Goal: Task Accomplishment & Management: Manage account settings

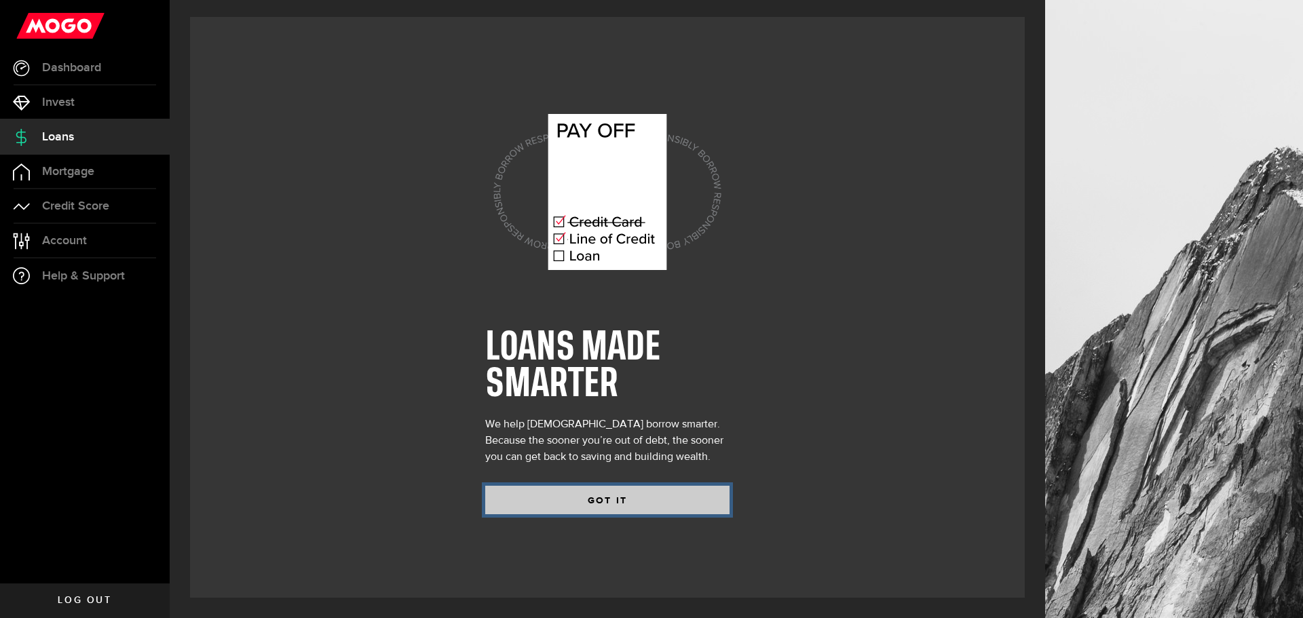
click at [579, 499] on button "GOT IT" at bounding box center [607, 500] width 244 height 29
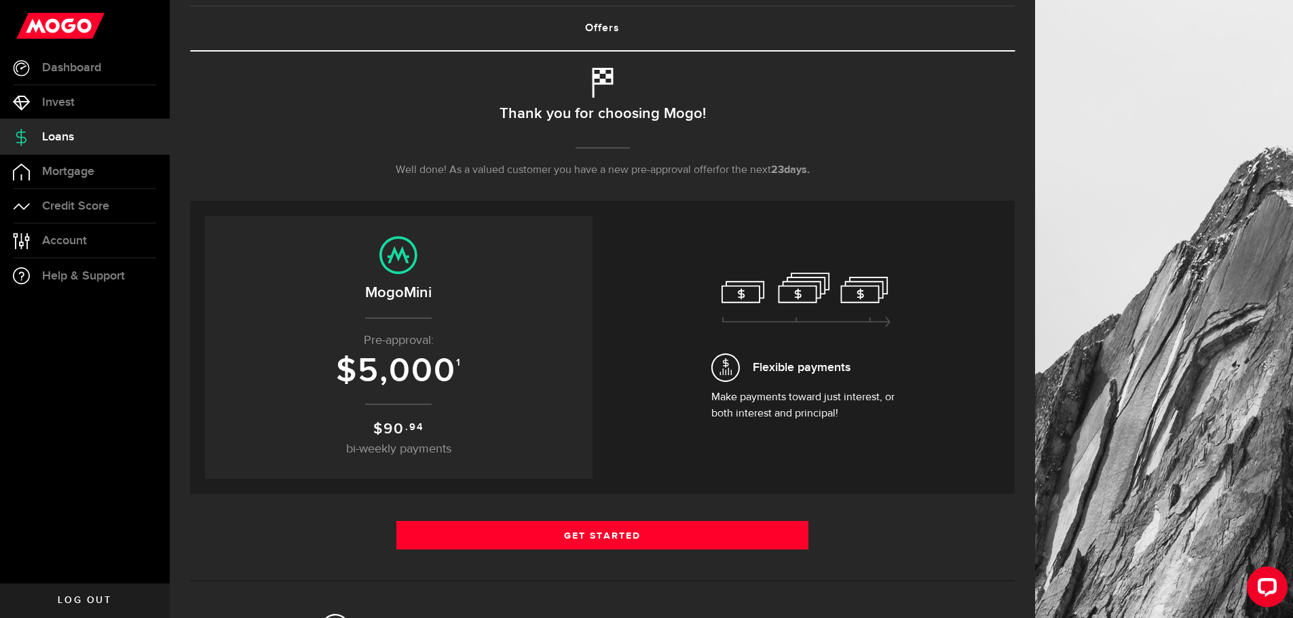
scroll to position [81, 0]
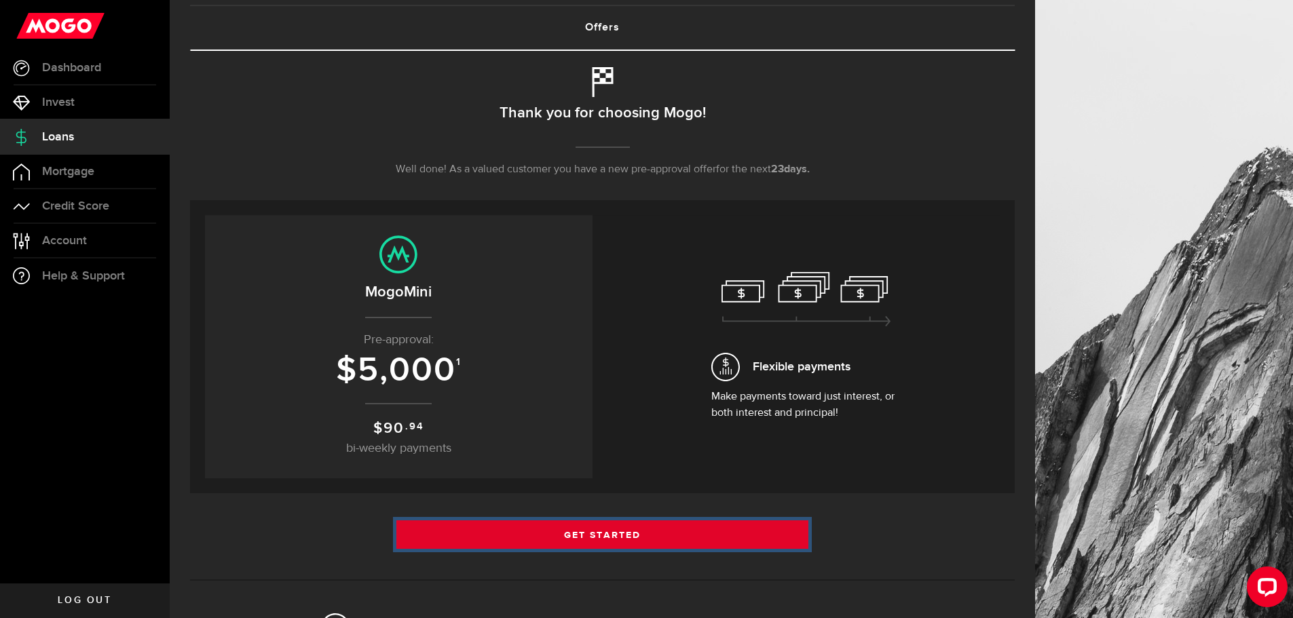
click at [598, 538] on link "Get Started" at bounding box center [602, 535] width 413 height 29
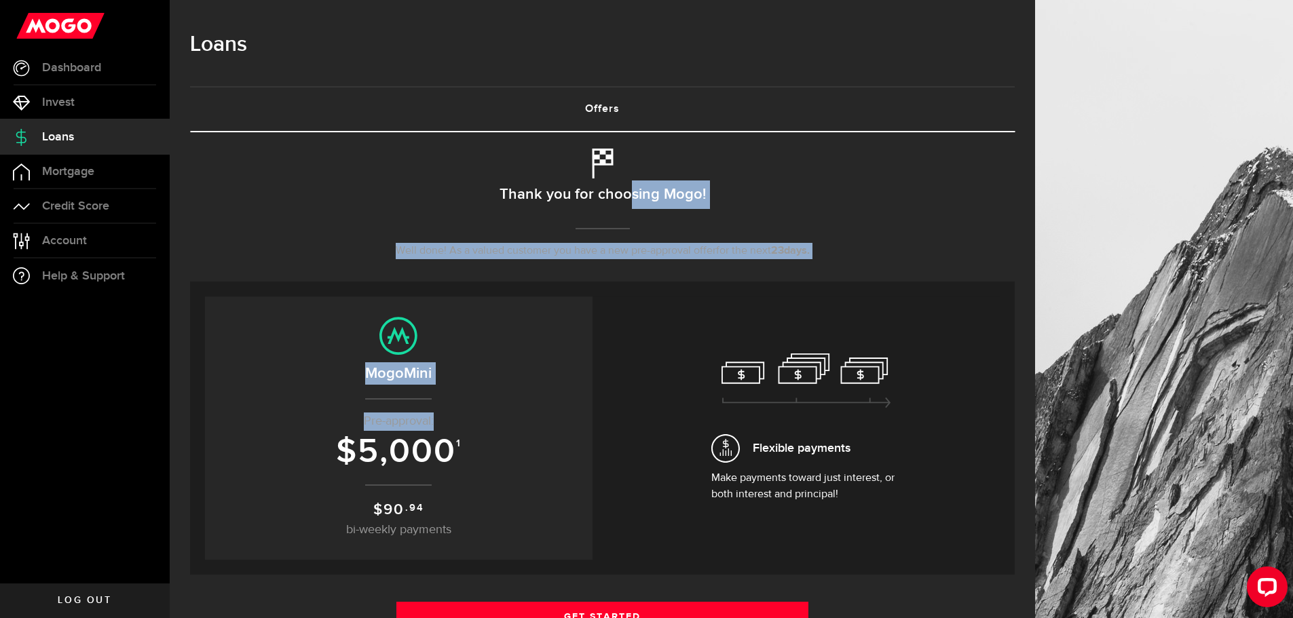
drag, startPoint x: 631, startPoint y: 196, endPoint x: 345, endPoint y: 470, distance: 396.5
click at [345, 470] on div "Borrow responsibly Get your pre-approved offer based on your financial history …" at bounding box center [602, 558] width 825 height 852
click at [345, 470] on span "$" at bounding box center [347, 452] width 22 height 41
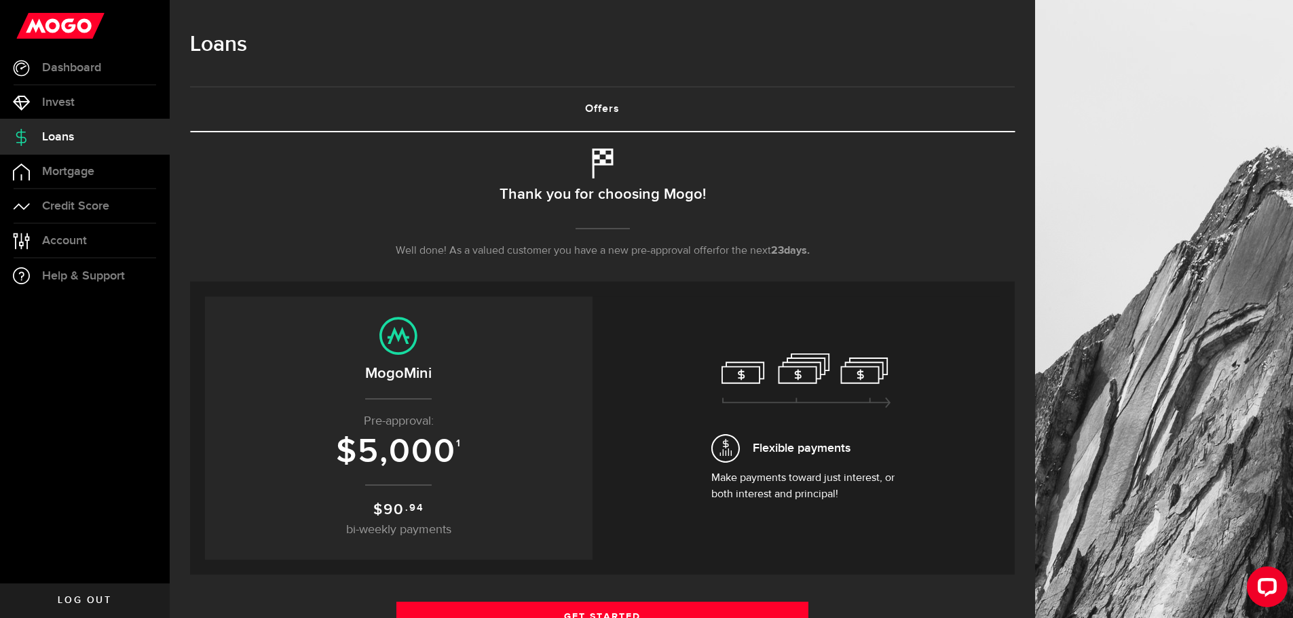
click at [409, 364] on h2 "MogoMini" at bounding box center [399, 373] width 360 height 22
click at [398, 320] on use at bounding box center [398, 336] width 38 height 38
click at [806, 394] on icon at bounding box center [806, 381] width 170 height 55
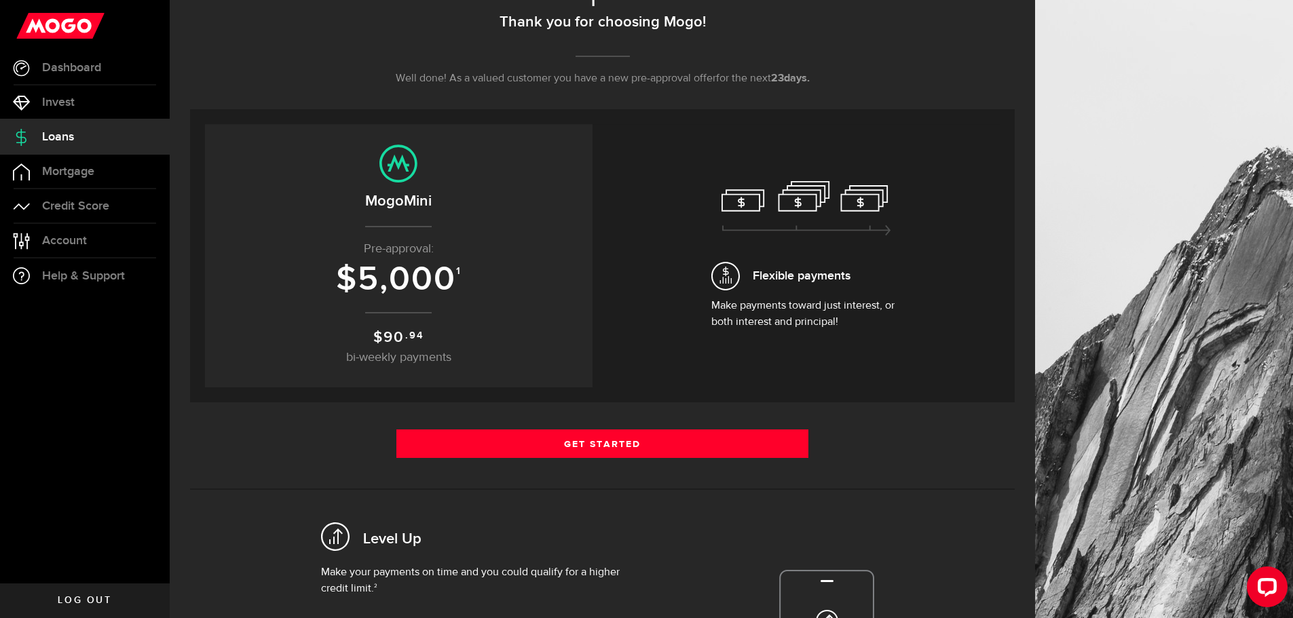
scroll to position [177, 0]
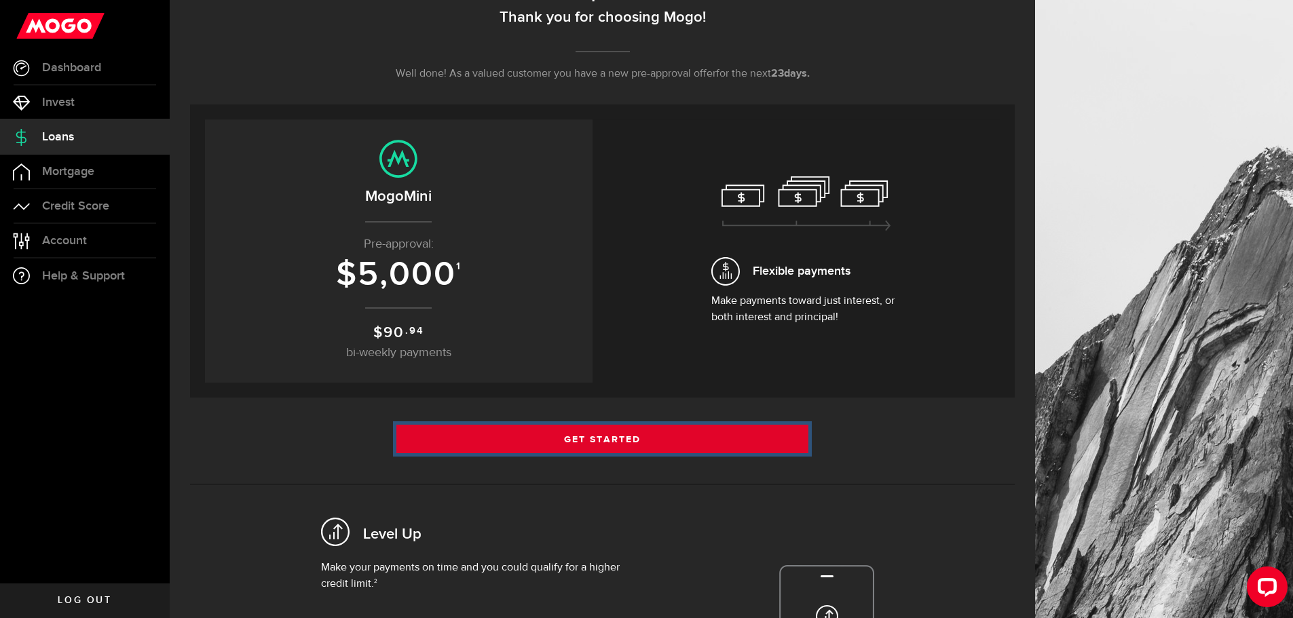
click at [702, 436] on link "Get Started" at bounding box center [602, 439] width 413 height 29
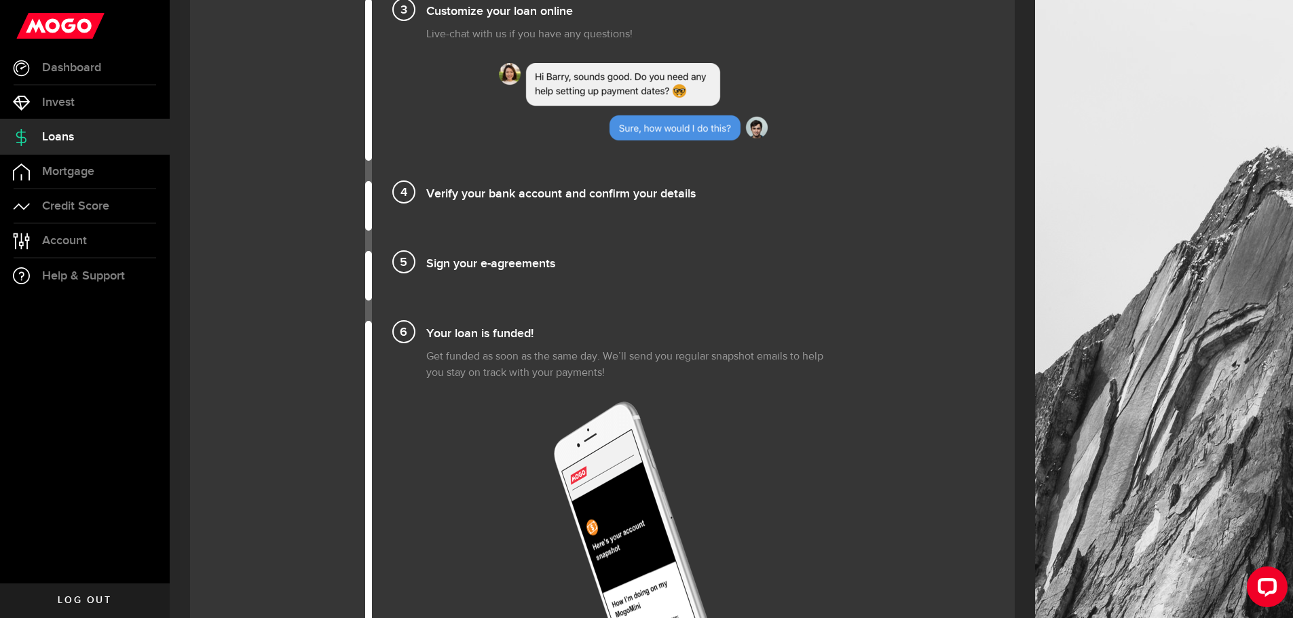
scroll to position [1824, 0]
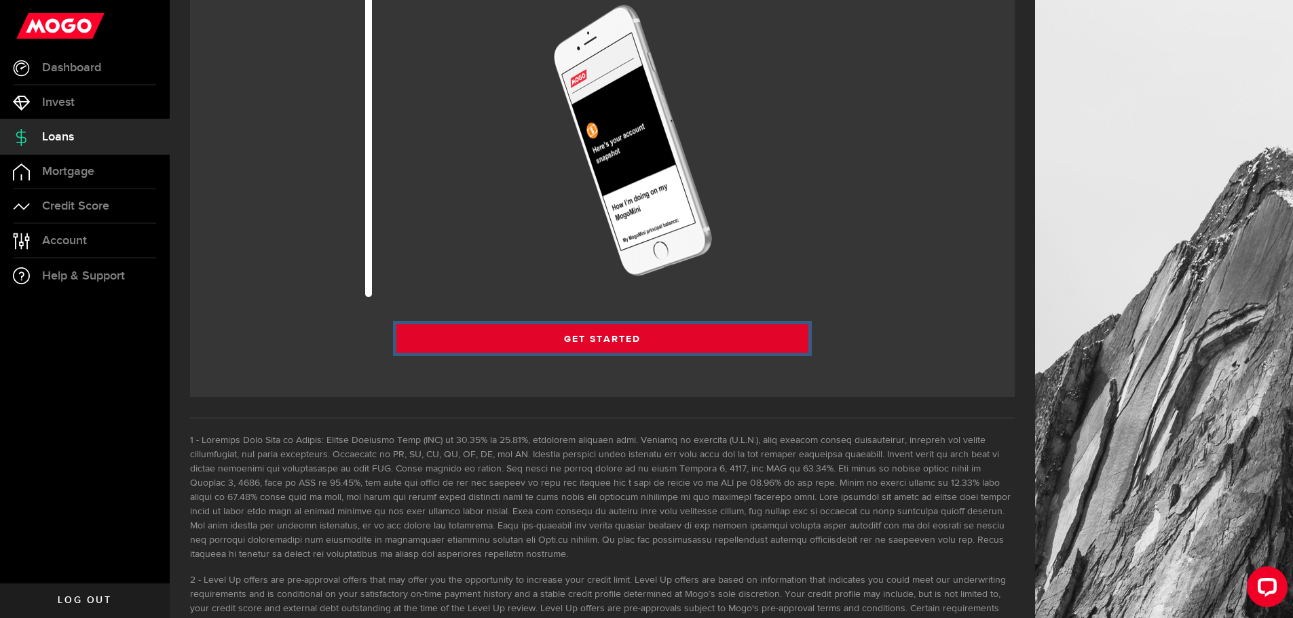
click at [634, 335] on link "Get Started" at bounding box center [602, 338] width 413 height 29
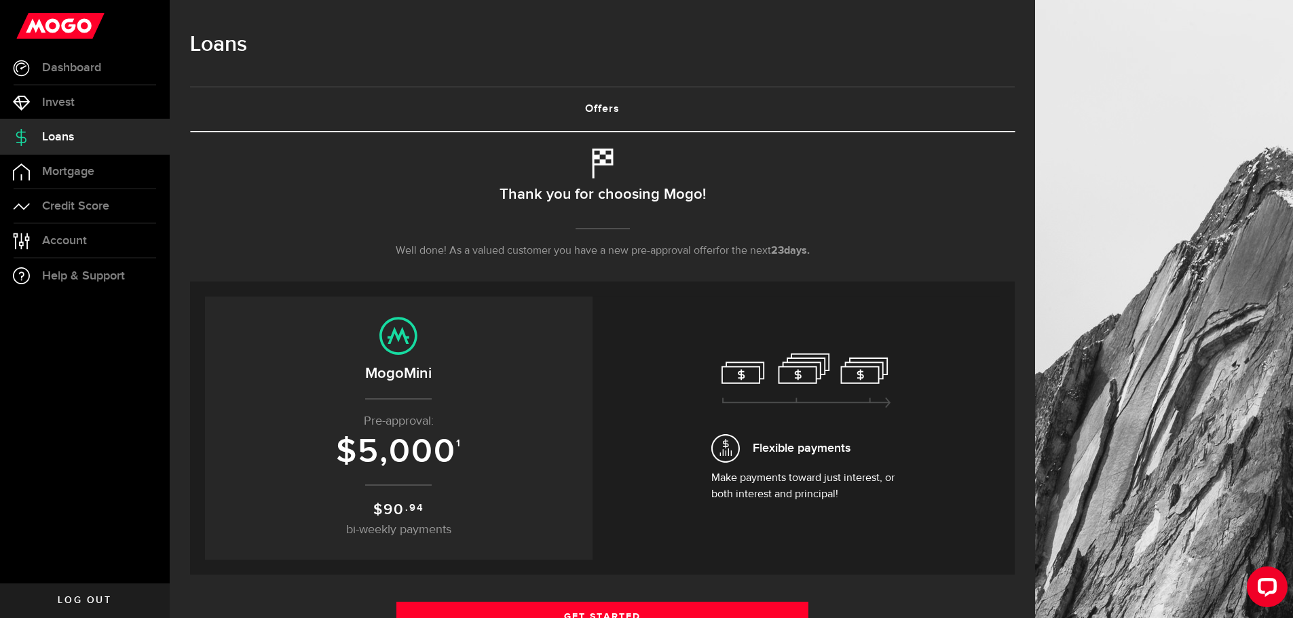
click at [602, 178] on div "Thank you for choosing Mogo! Well done! As a valued customer you have a new pre…" at bounding box center [602, 215] width 825 height 133
click at [592, 257] on span "Well done! As a valued customer you have a new pre-approval offer" at bounding box center [556, 251] width 320 height 11
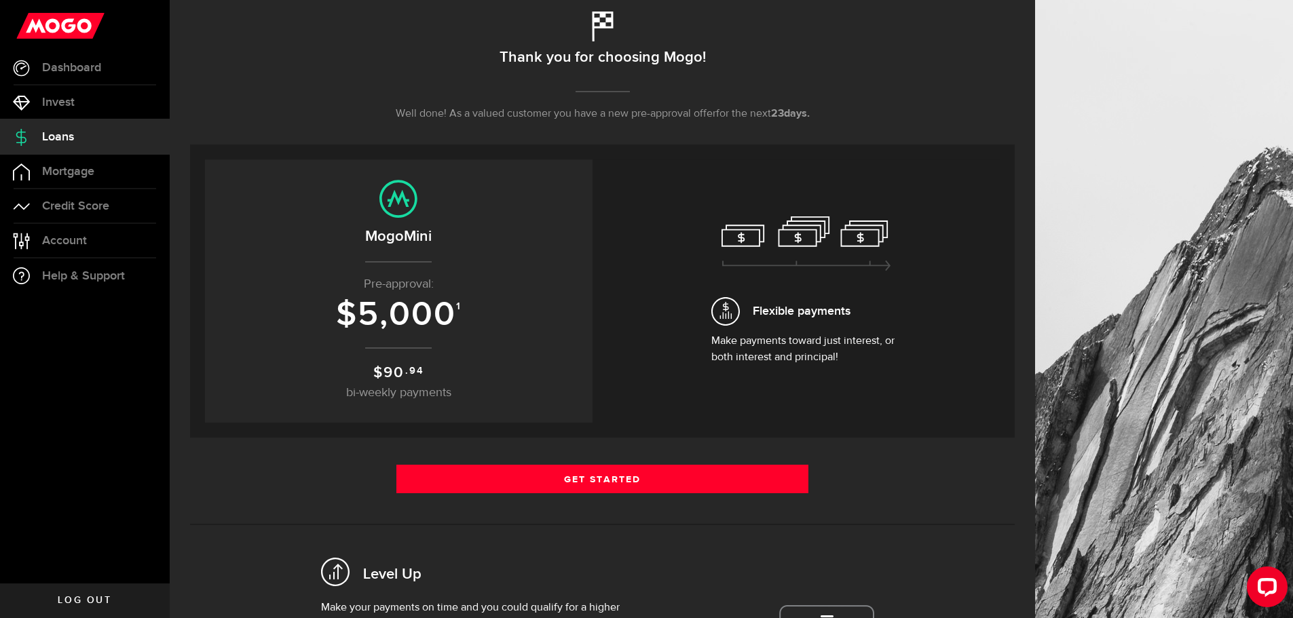
scroll to position [138, 0]
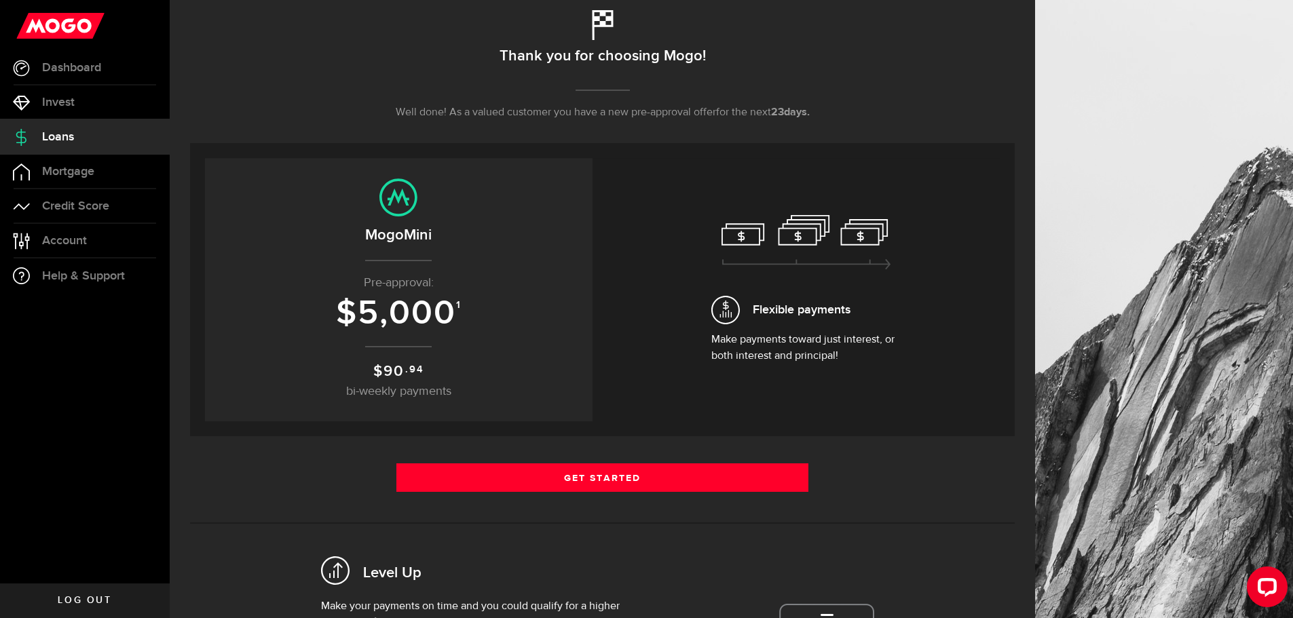
click at [400, 331] on span "5,000" at bounding box center [407, 313] width 98 height 41
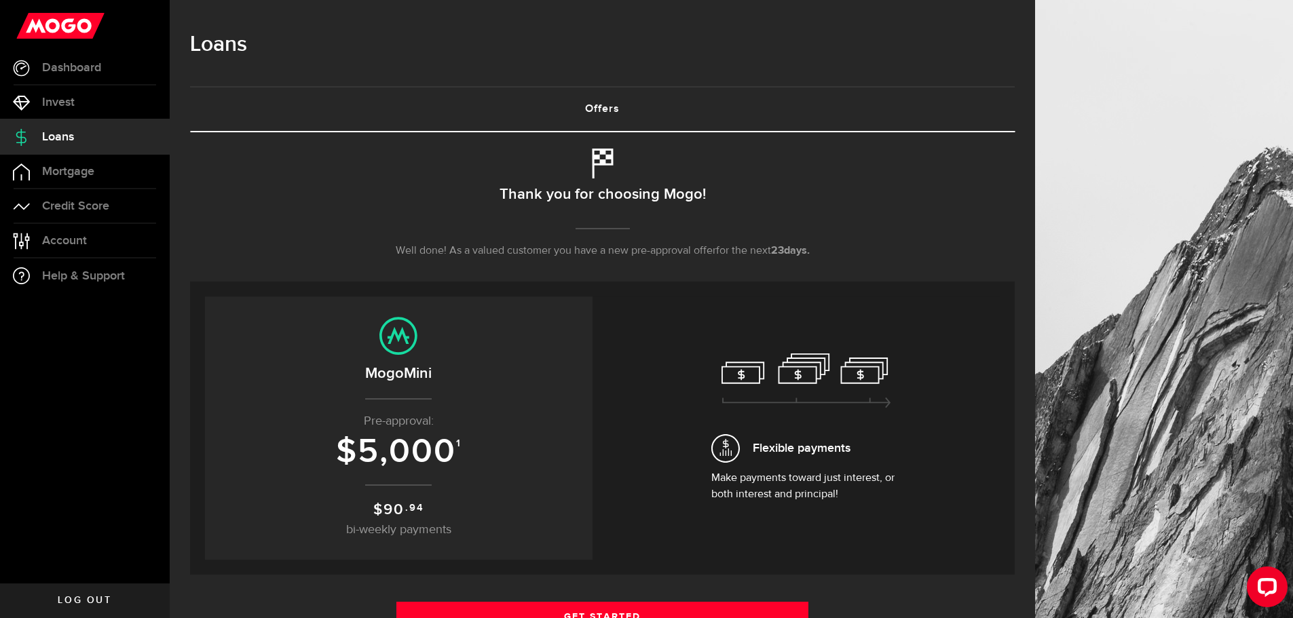
click at [225, 48] on h1 "Loans" at bounding box center [602, 44] width 825 height 35
click at [143, 159] on link "Mortgage" at bounding box center [85, 172] width 170 height 34
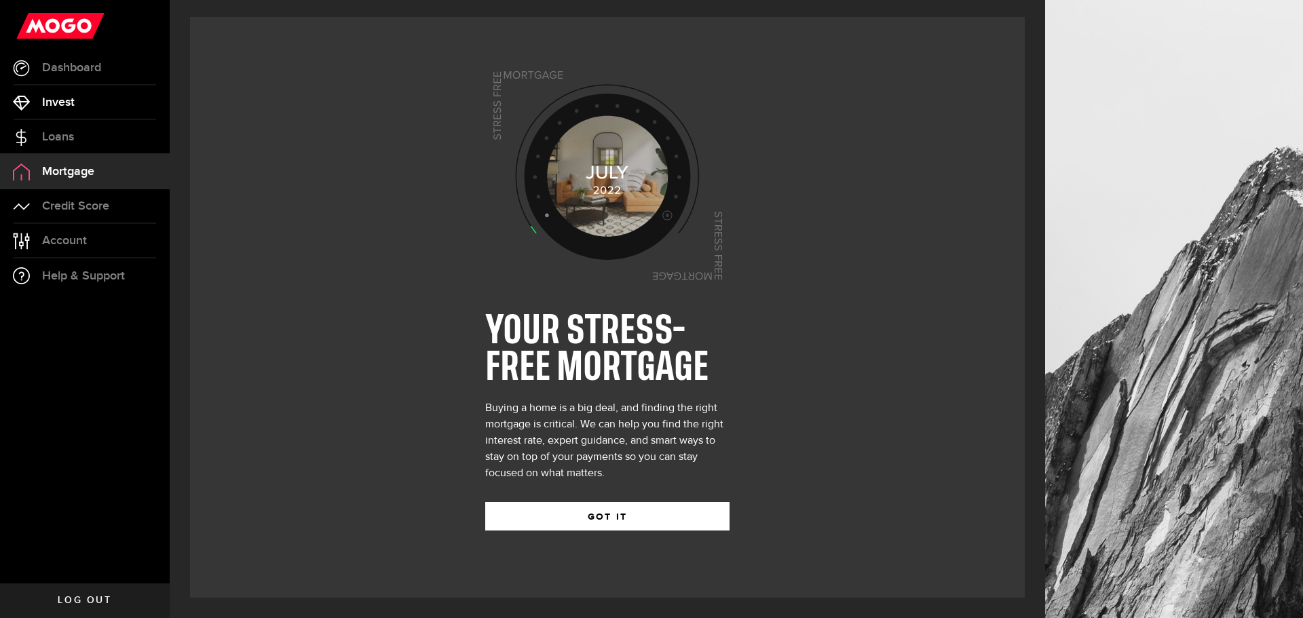
click at [109, 107] on link "Invest" at bounding box center [85, 103] width 170 height 34
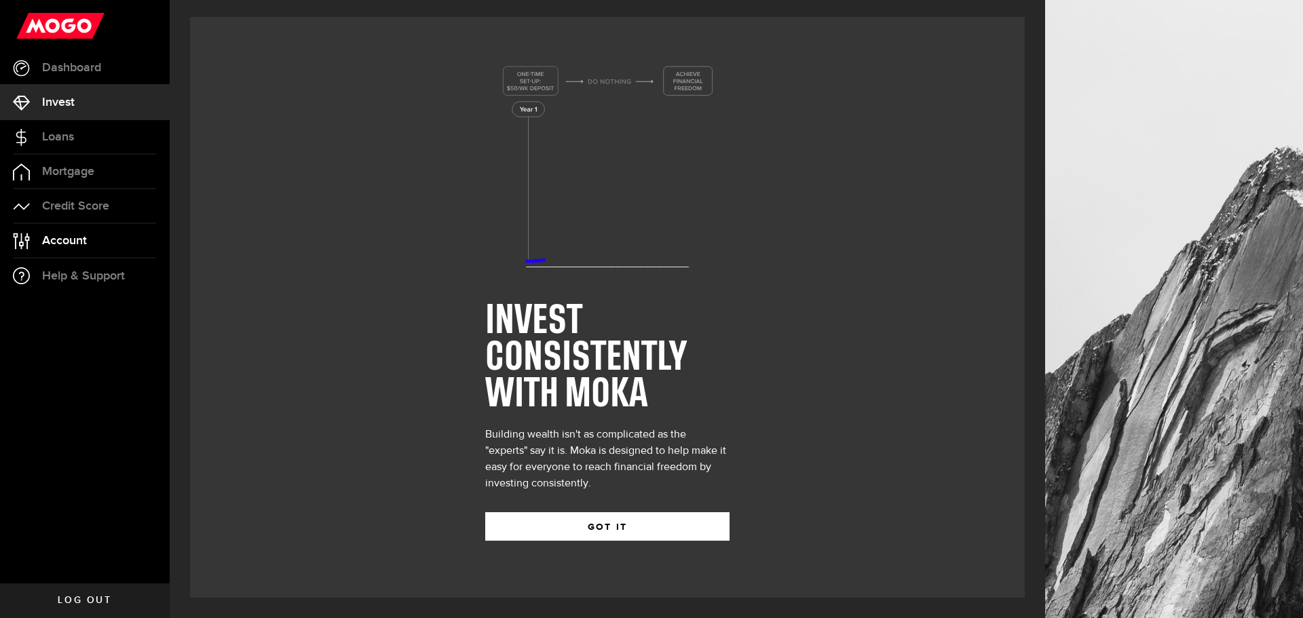
click at [36, 240] on link "Account Compte" at bounding box center [85, 241] width 170 height 34
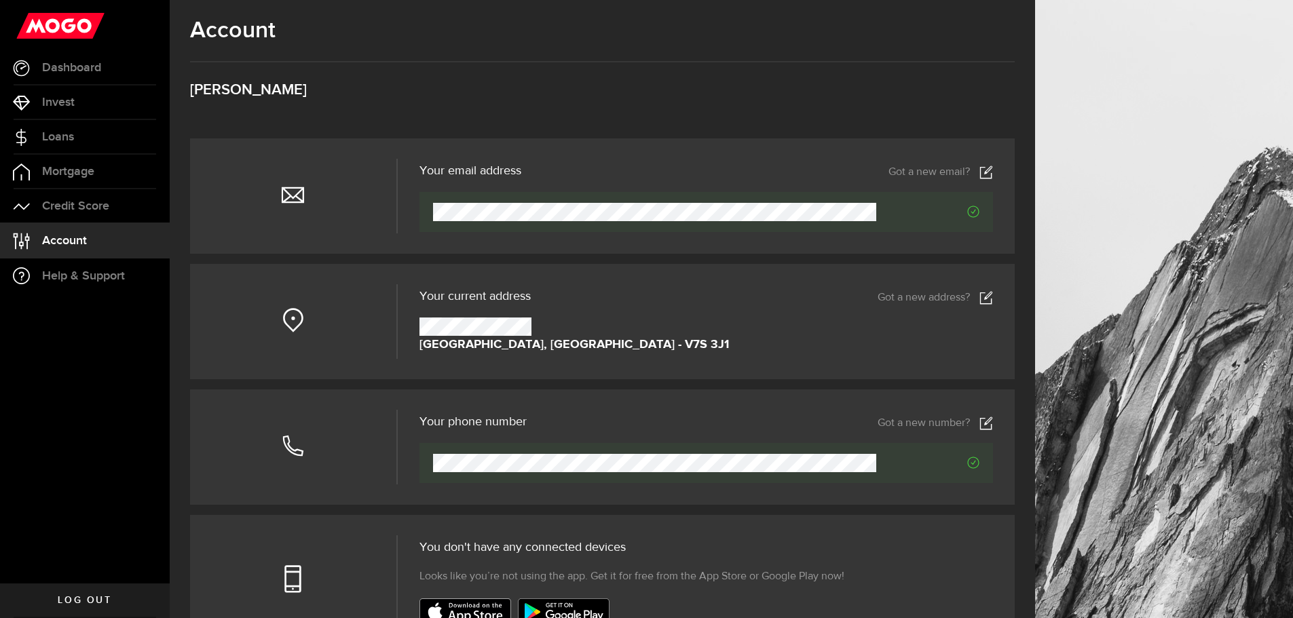
click at [993, 428] on icon at bounding box center [986, 424] width 14 height 14
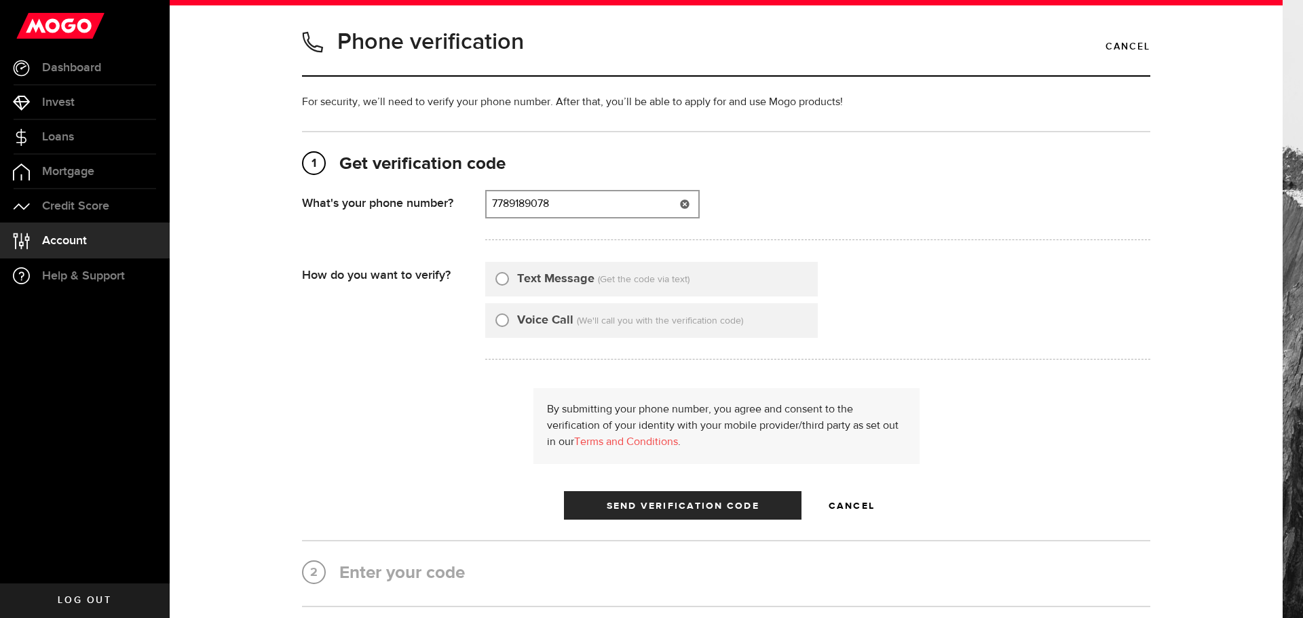
drag, startPoint x: 584, startPoint y: 193, endPoint x: 439, endPoint y: 193, distance: 145.2
click at [439, 193] on div "What's your phone number? That doesn't look like a valid phone number. Try agai…" at bounding box center [726, 219] width 848 height 58
type input "6467715171"
click at [510, 274] on div "Text Message" at bounding box center [544, 279] width 99 height 18
click at [506, 276] on div "Text Message" at bounding box center [544, 279] width 99 height 18
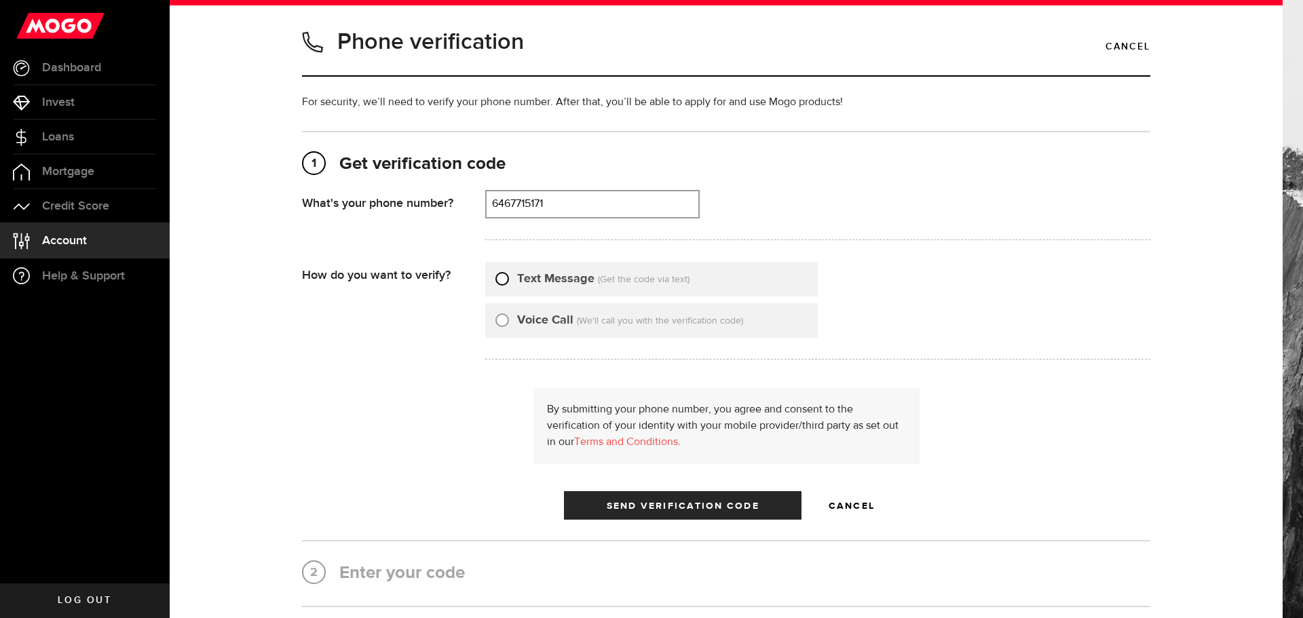
click at [500, 275] on input "Text Message" at bounding box center [502, 277] width 14 height 14
radio input "true"
click at [641, 502] on span "Send Verification Code" at bounding box center [683, 507] width 153 height 10
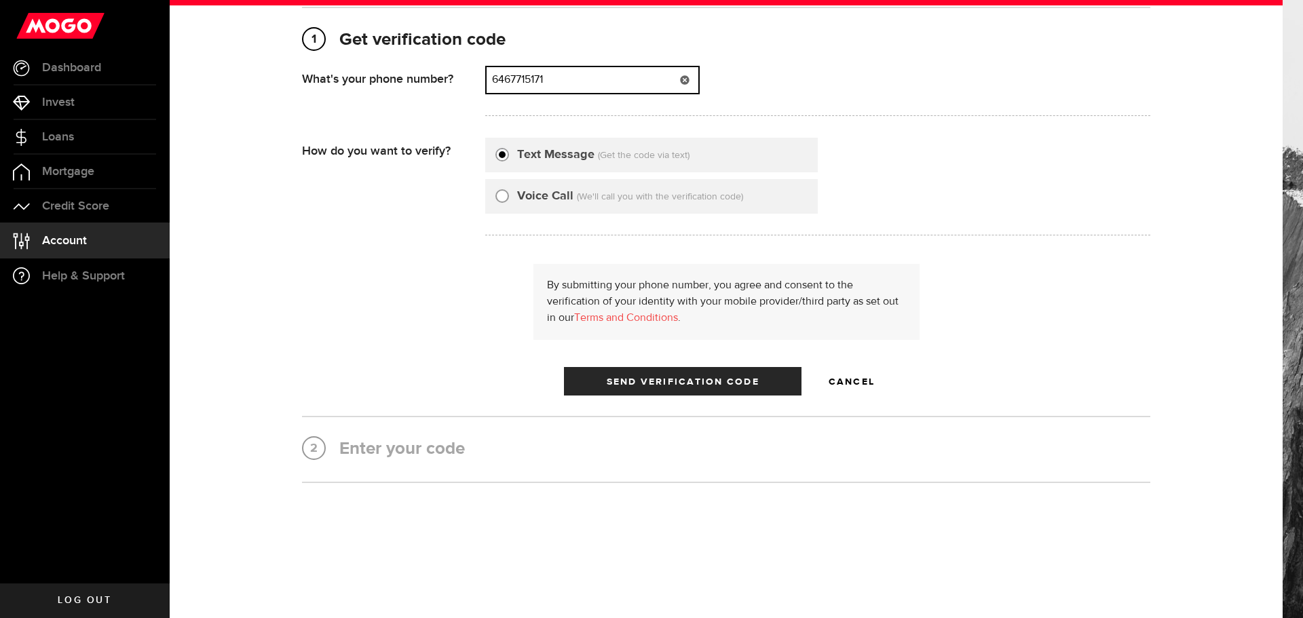
drag, startPoint x: 564, startPoint y: 84, endPoint x: 440, endPoint y: 62, distance: 125.4
click at [440, 62] on div "1 Get verification code (778) 918-9078 What's your phone number? That doesn't l…" at bounding box center [726, 212] width 848 height 367
type input "6727629506"
click at [632, 378] on span "Send Verification Code" at bounding box center [683, 382] width 153 height 10
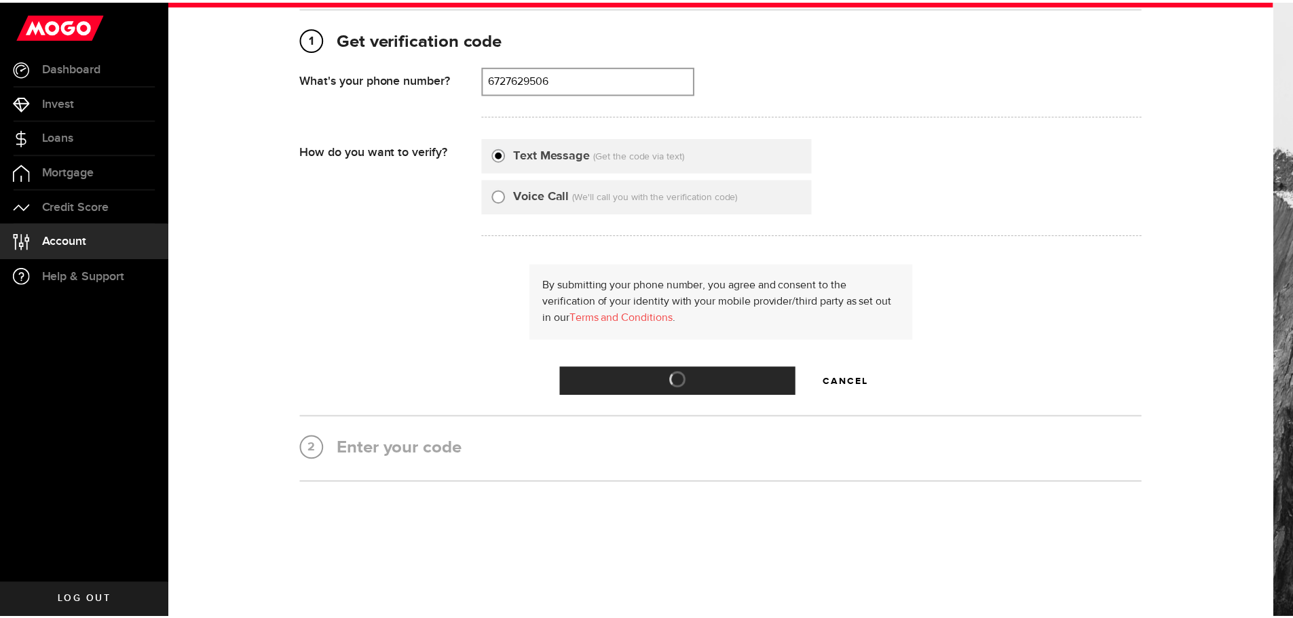
scroll to position [0, 0]
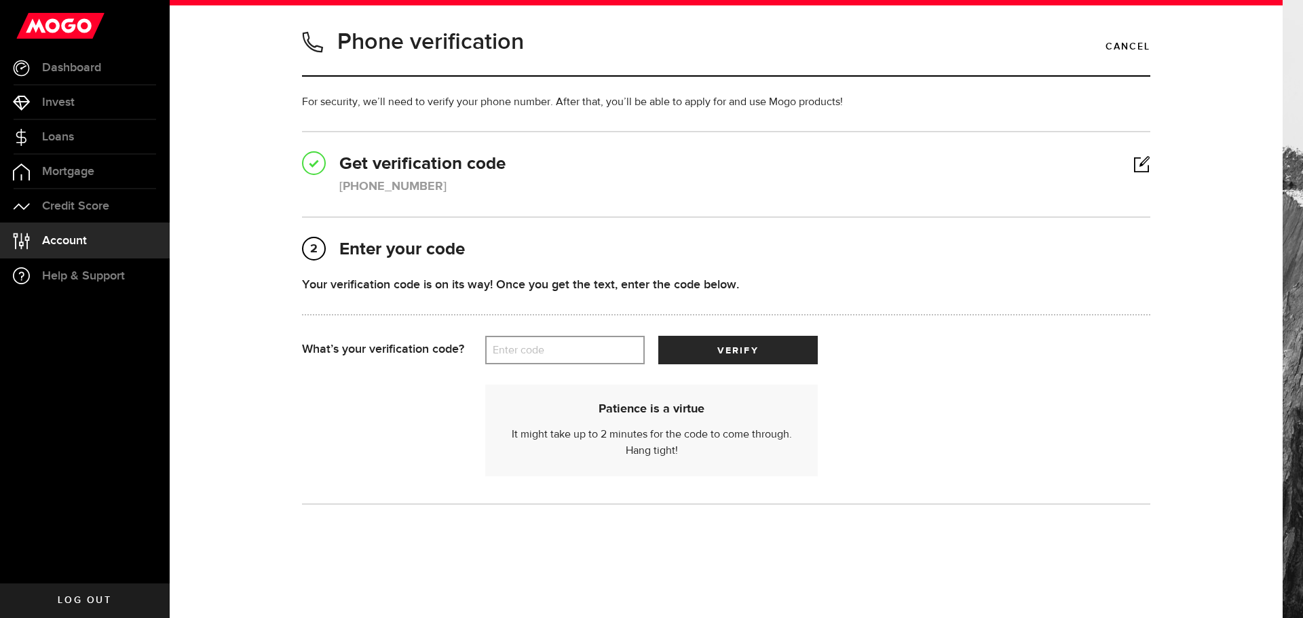
click at [529, 352] on label "Enter code" at bounding box center [564, 351] width 159 height 28
click at [529, 352] on input "Enter code" at bounding box center [564, 350] width 159 height 29
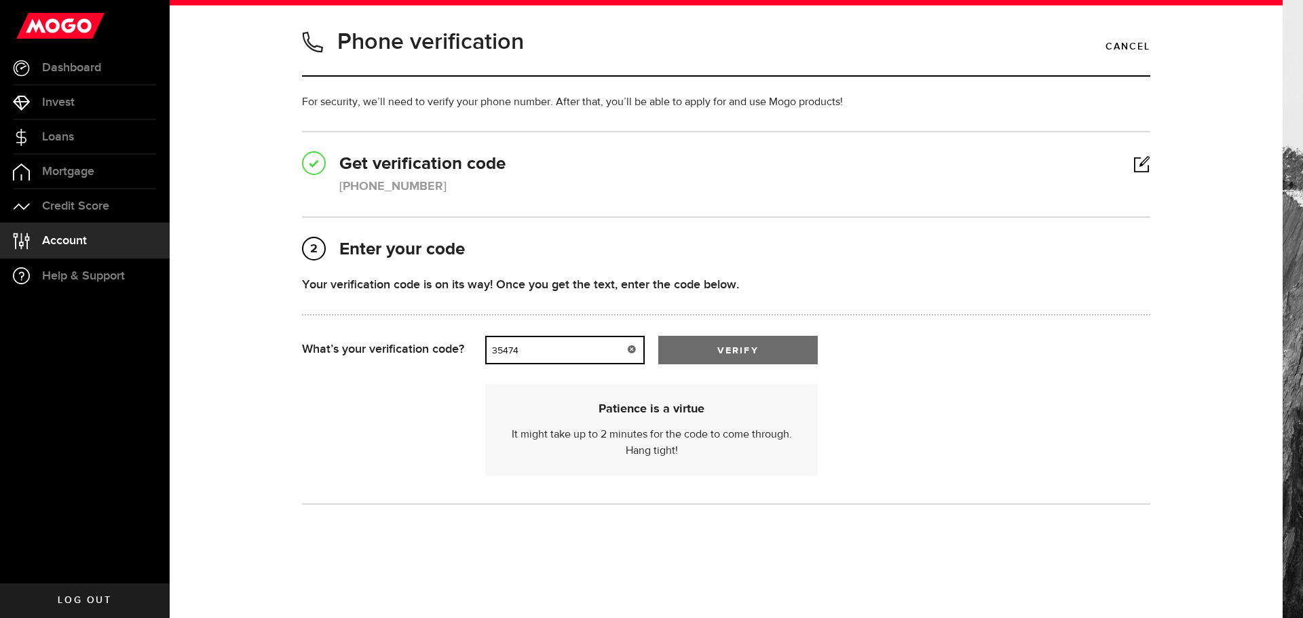
type input "35474"
click at [701, 358] on button "verify" at bounding box center [737, 350] width 159 height 29
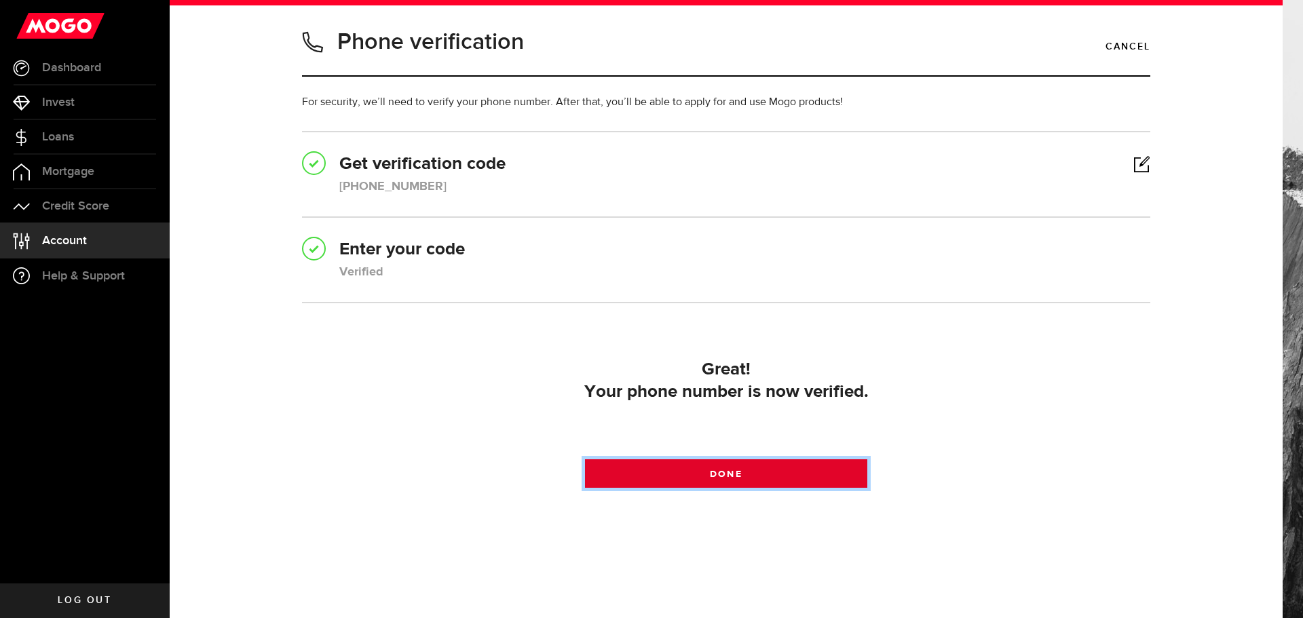
click at [666, 475] on link "Done" at bounding box center [726, 473] width 283 height 29
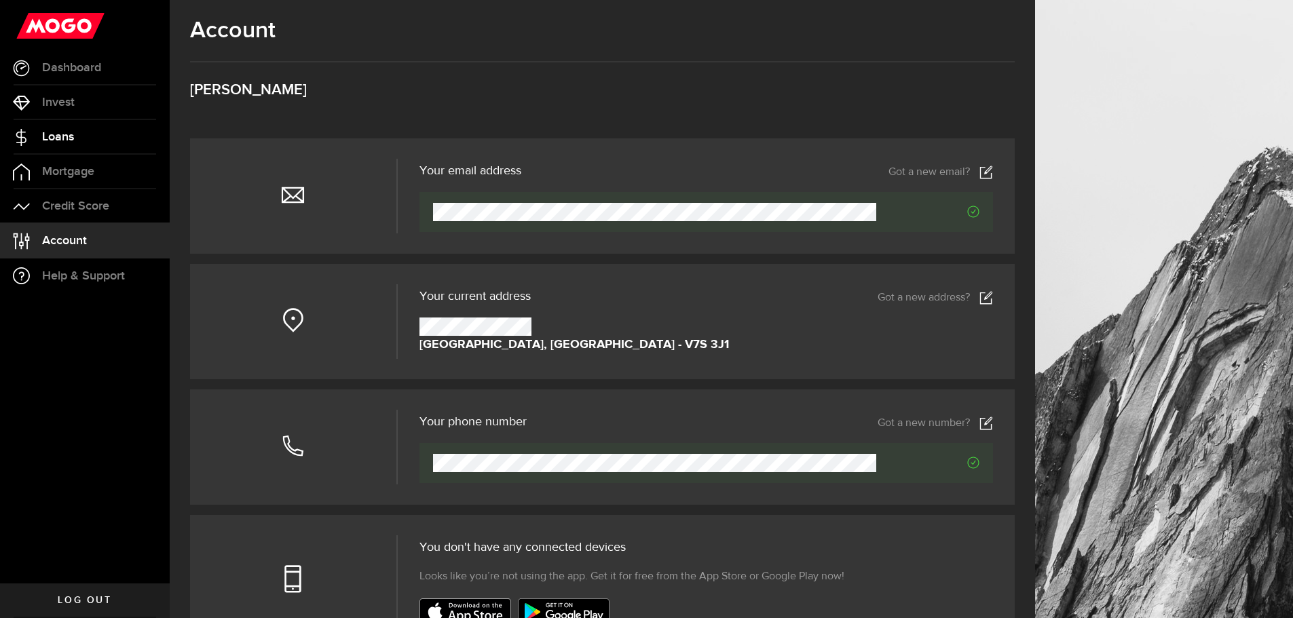
click at [104, 138] on link "Loans" at bounding box center [85, 137] width 170 height 34
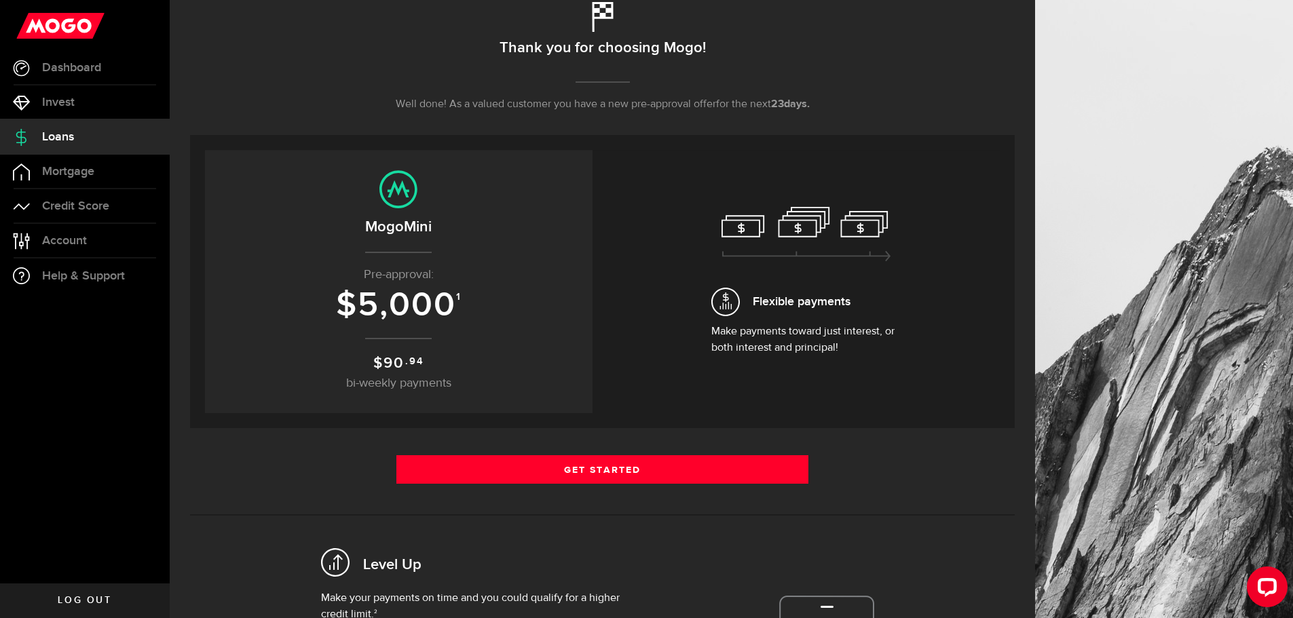
scroll to position [148, 0]
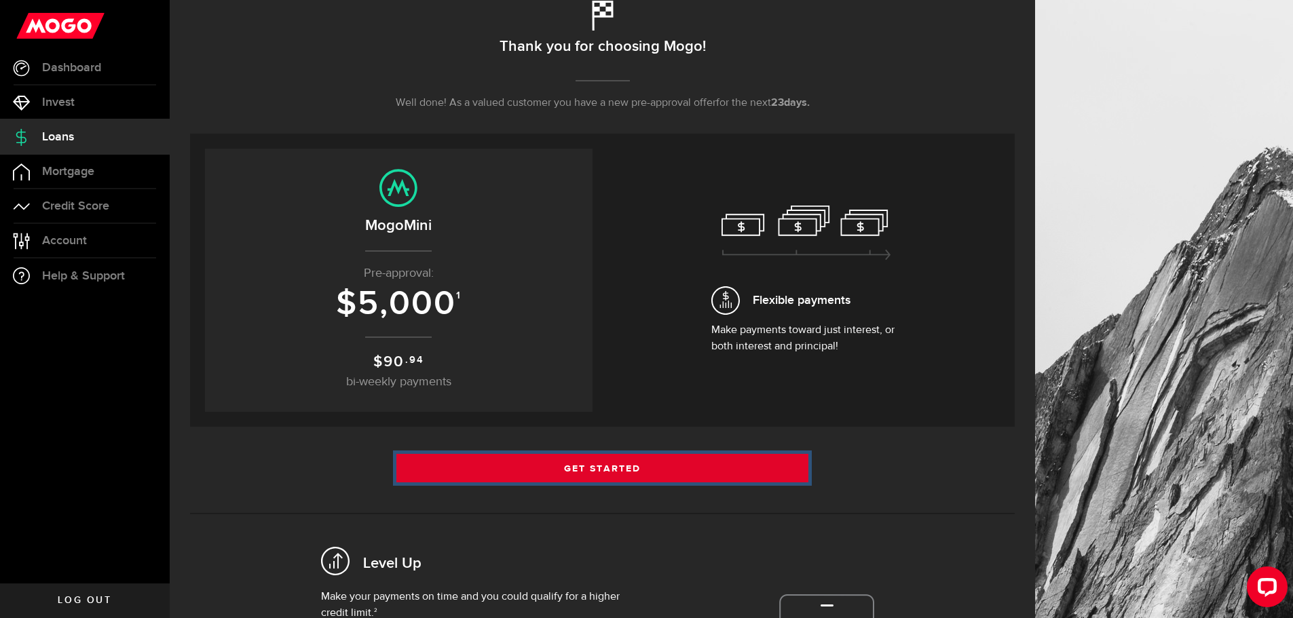
click at [470, 466] on link "Get Started" at bounding box center [602, 468] width 413 height 29
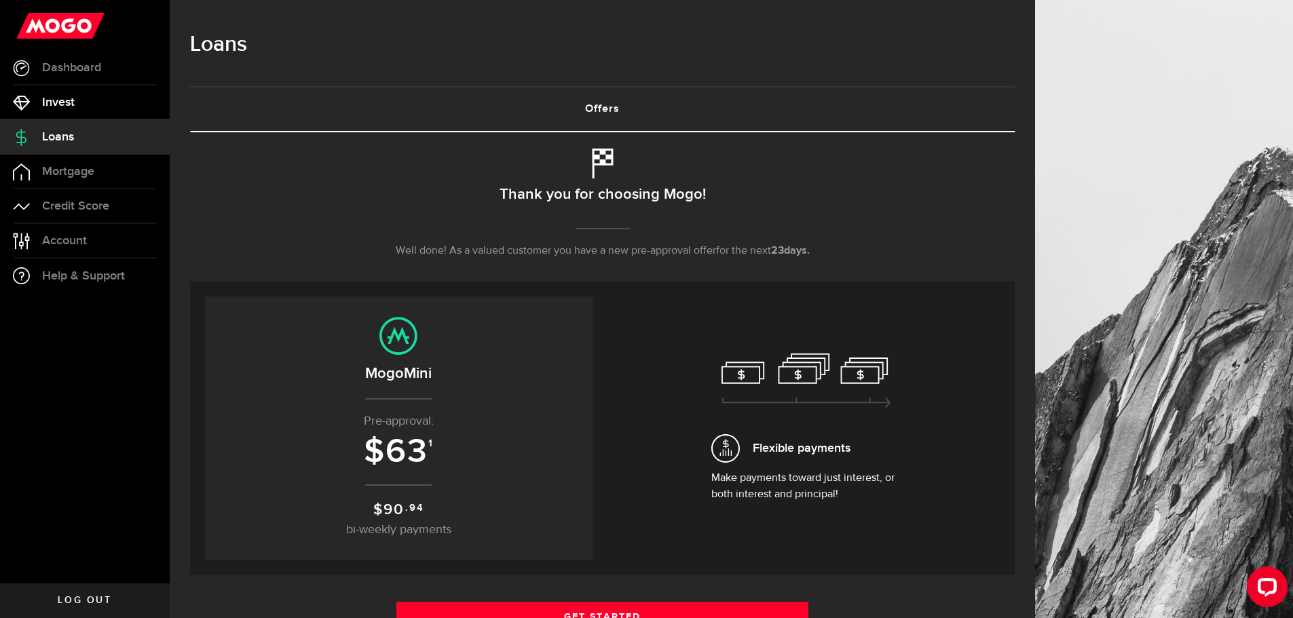
click at [94, 99] on link "Invest" at bounding box center [85, 103] width 170 height 34
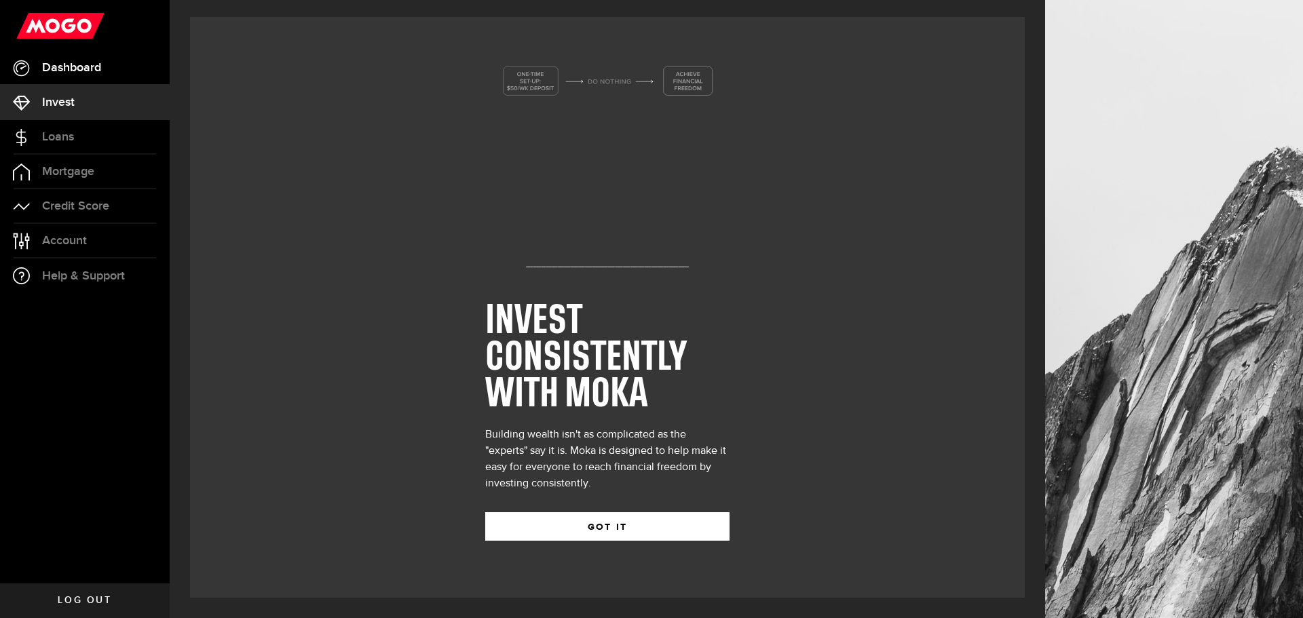
click at [96, 82] on link "Dashboard" at bounding box center [85, 68] width 170 height 34
